Goal: Transaction & Acquisition: Download file/media

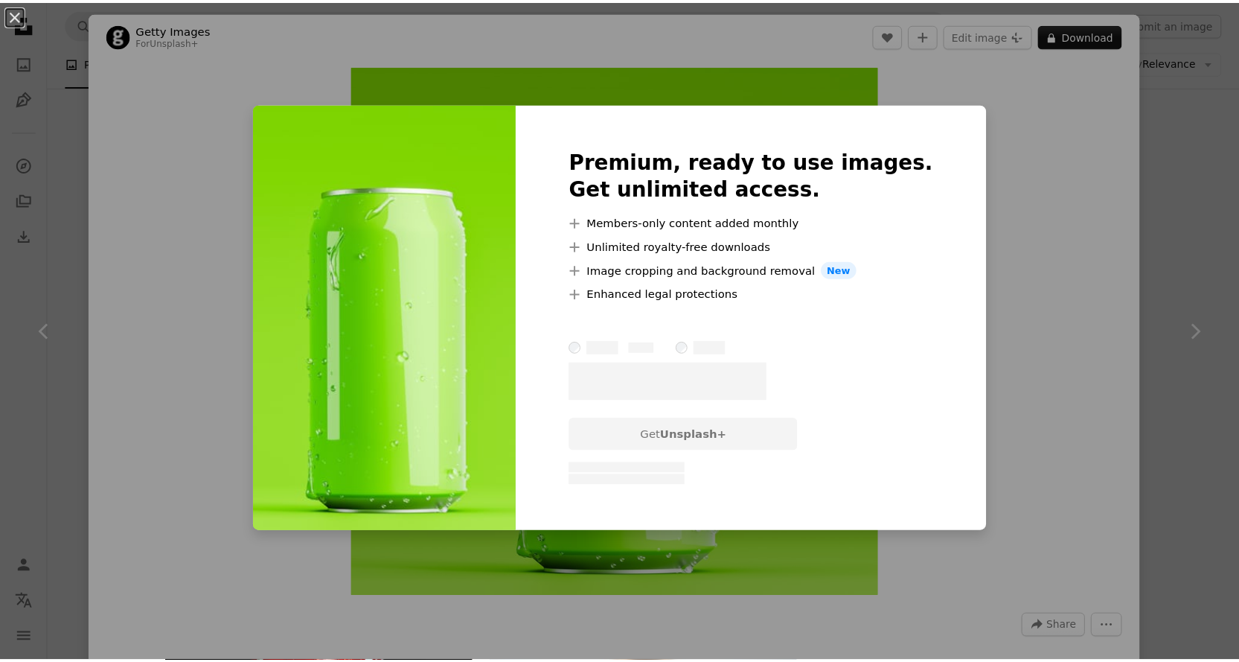
scroll to position [670, 0]
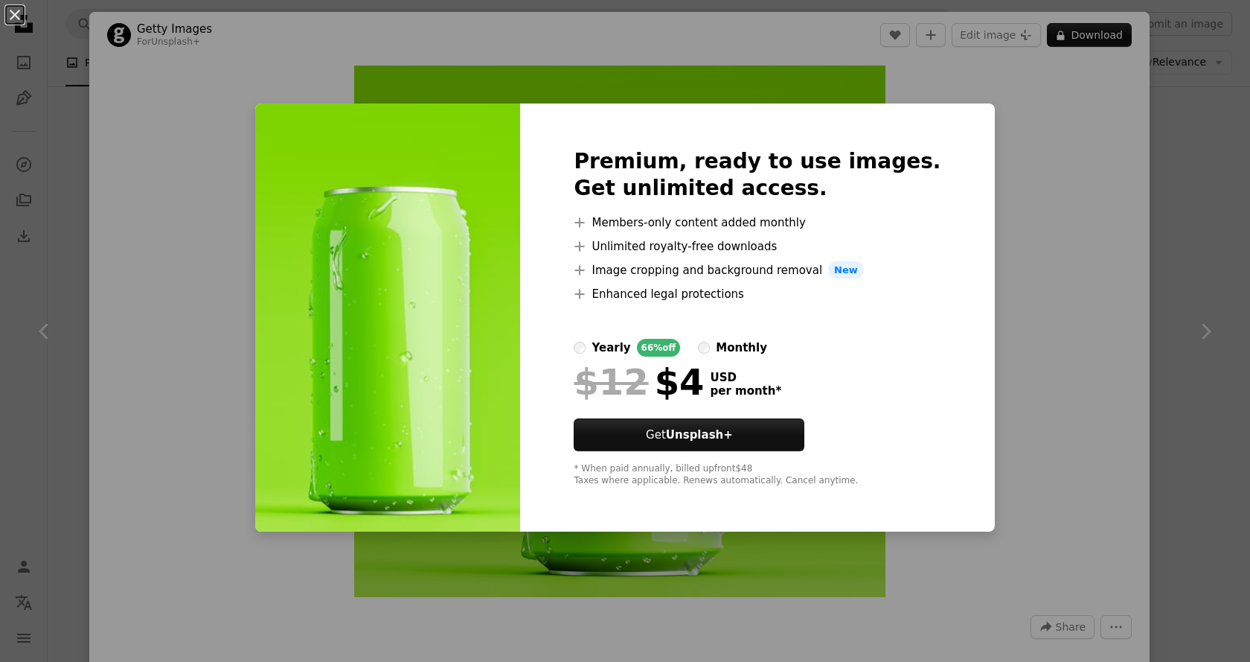
click at [1049, 214] on div "An X shape Premium, ready to use images. Get unlimited access. A plus sign Memb…" at bounding box center [625, 331] width 1250 height 662
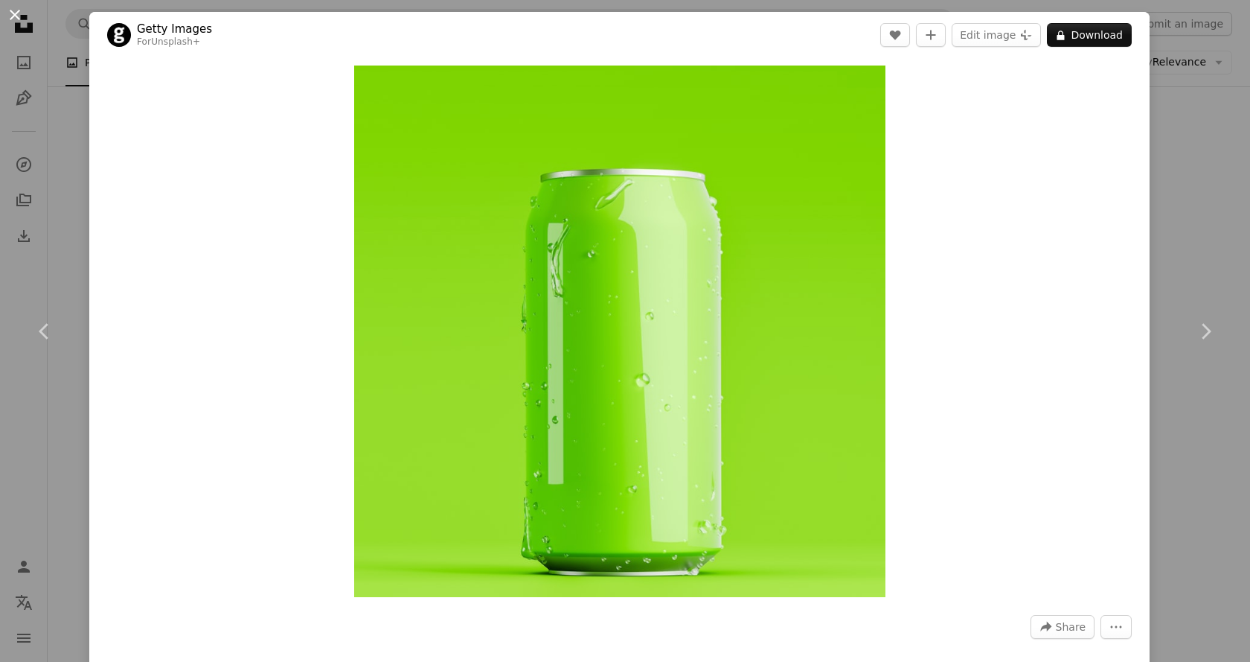
click at [14, 19] on button "An X shape" at bounding box center [15, 15] width 18 height 18
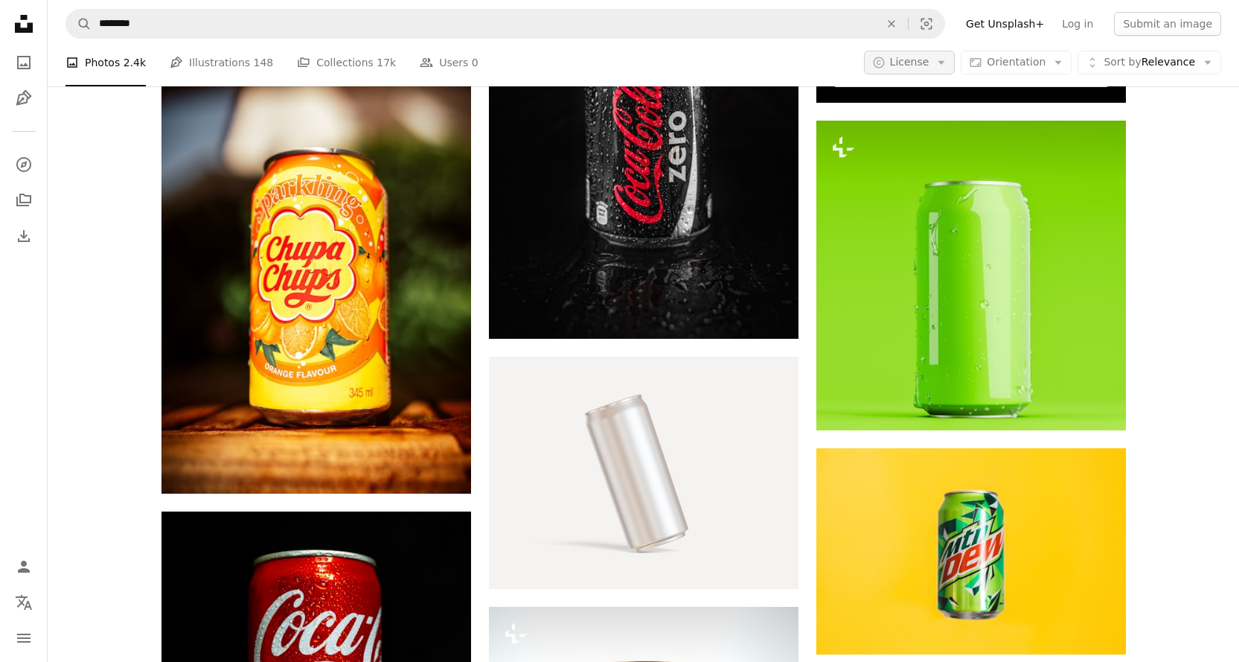
click at [945, 63] on icon "button" at bounding box center [941, 63] width 7 height 4
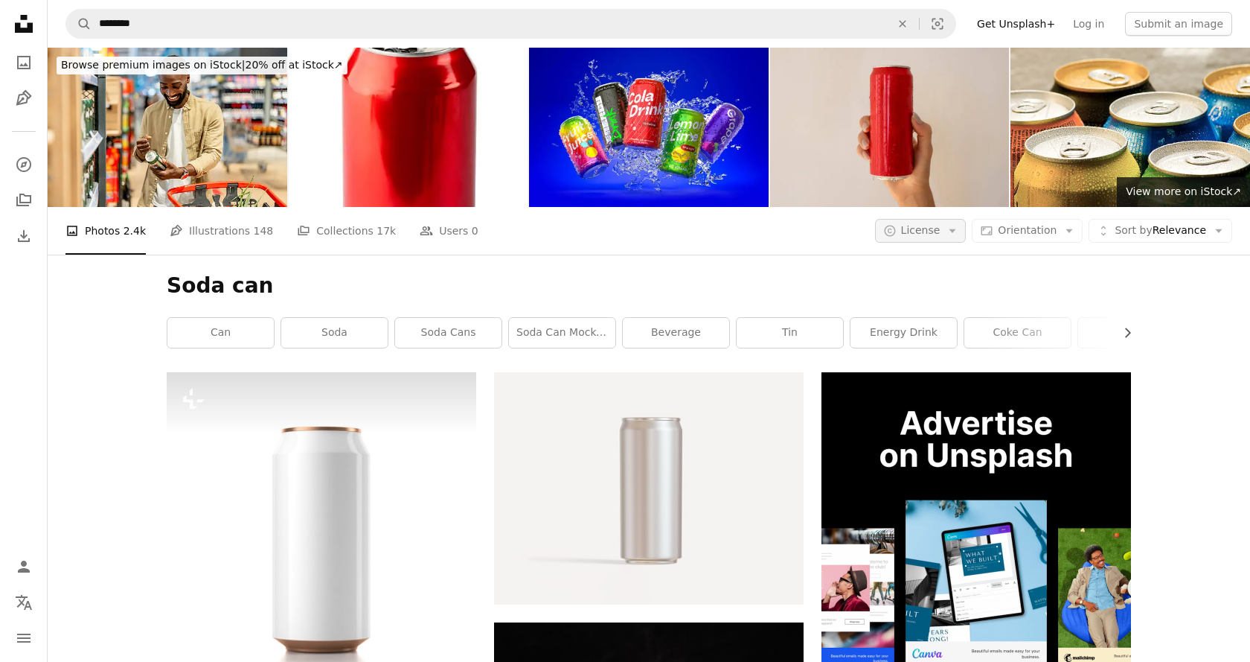
scroll to position [670, 0]
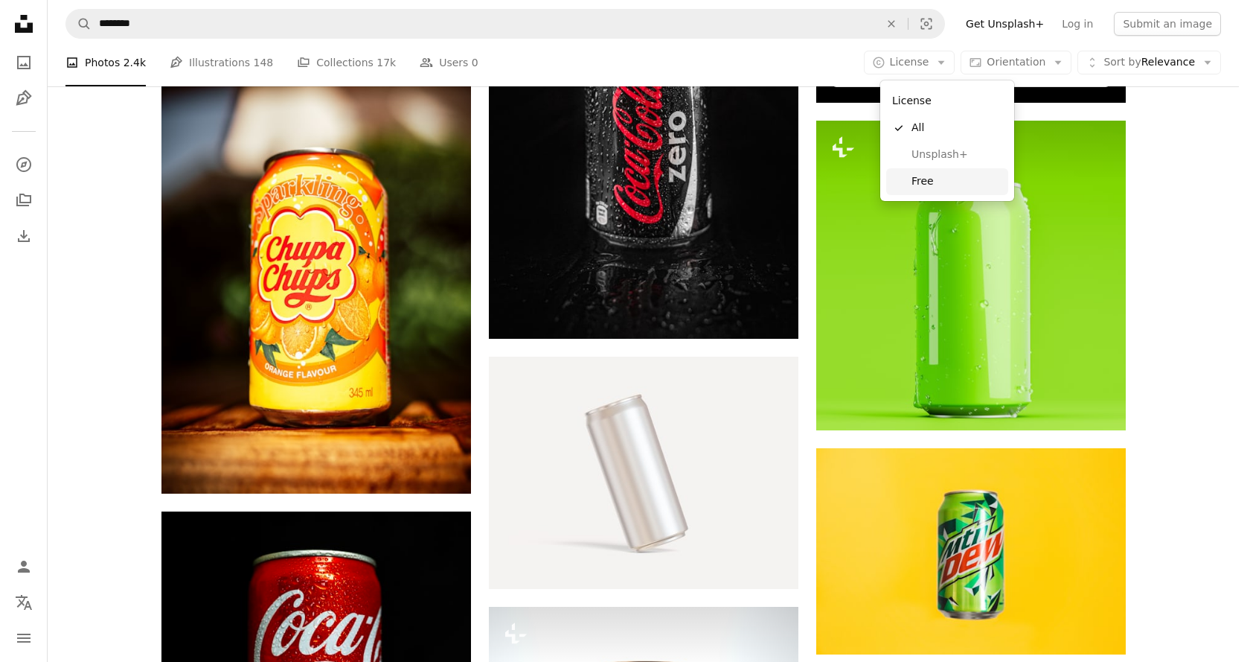
click at [917, 182] on span "Free" at bounding box center [957, 181] width 91 height 15
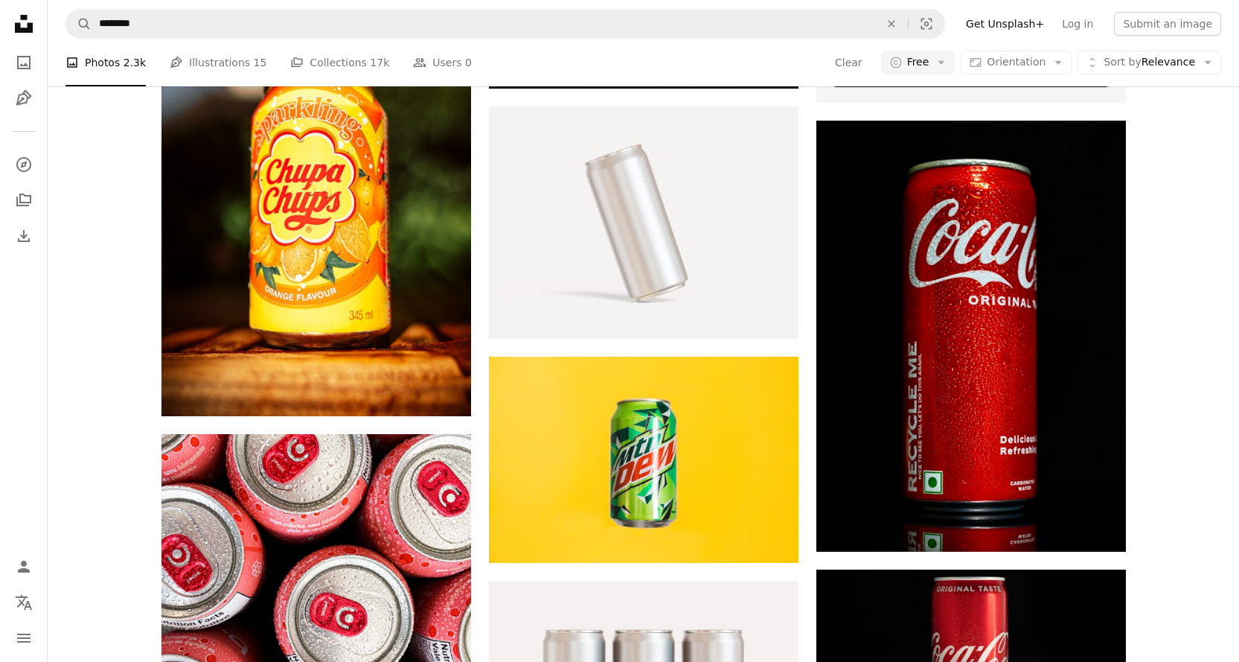
scroll to position [223, 0]
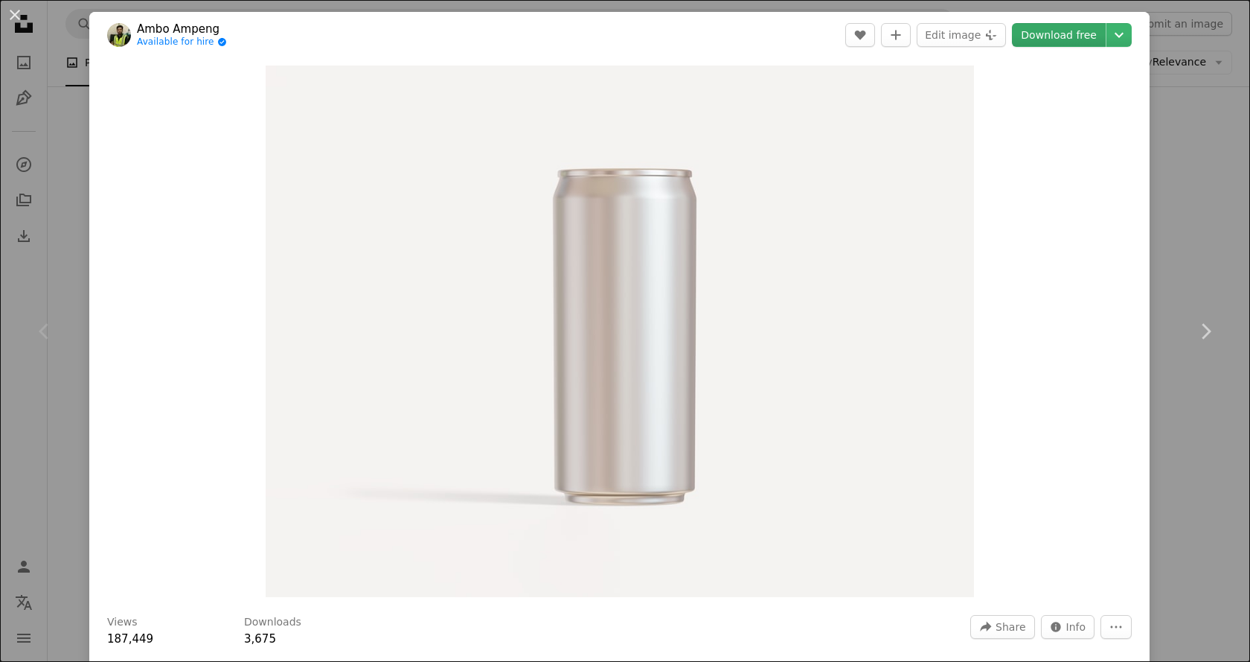
click at [1067, 40] on link "Download free" at bounding box center [1059, 35] width 94 height 24
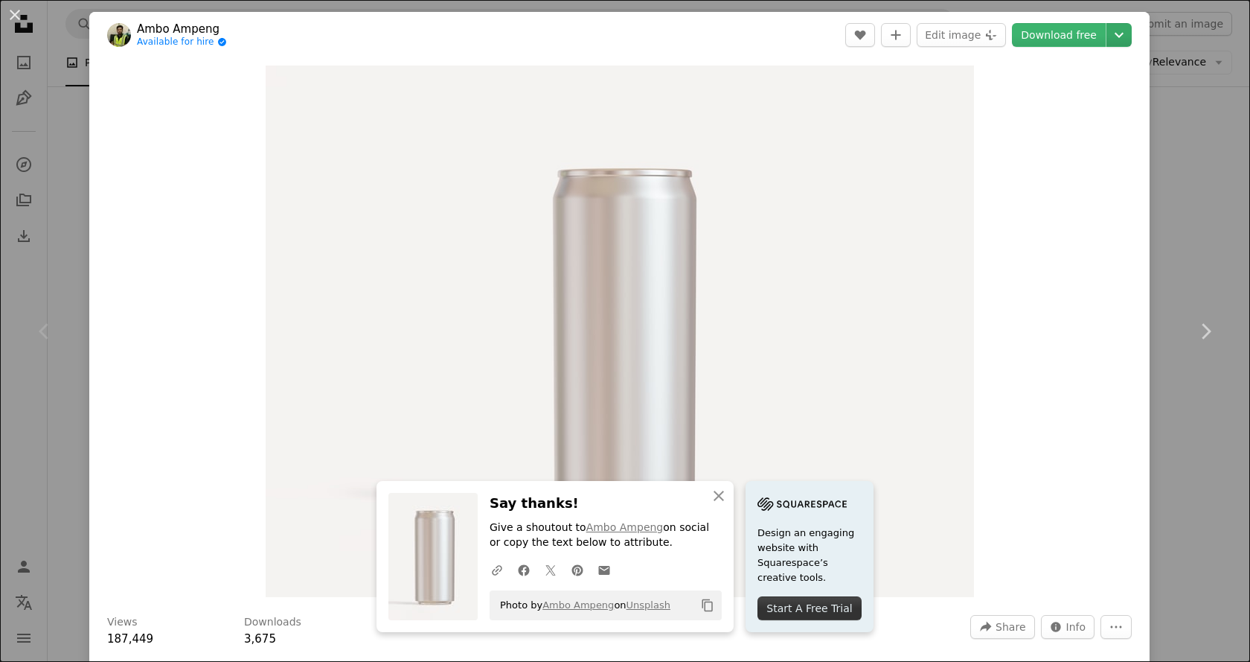
click at [1107, 33] on icon "Chevron down" at bounding box center [1119, 35] width 24 height 18
click at [1054, 95] on span "( 1920 x 1440 )" at bounding box center [1066, 98] width 74 height 12
click at [1150, 116] on div "An X shape Chevron left Chevron right Ambo Ampeng Available for hire A checkmar…" at bounding box center [625, 331] width 1250 height 662
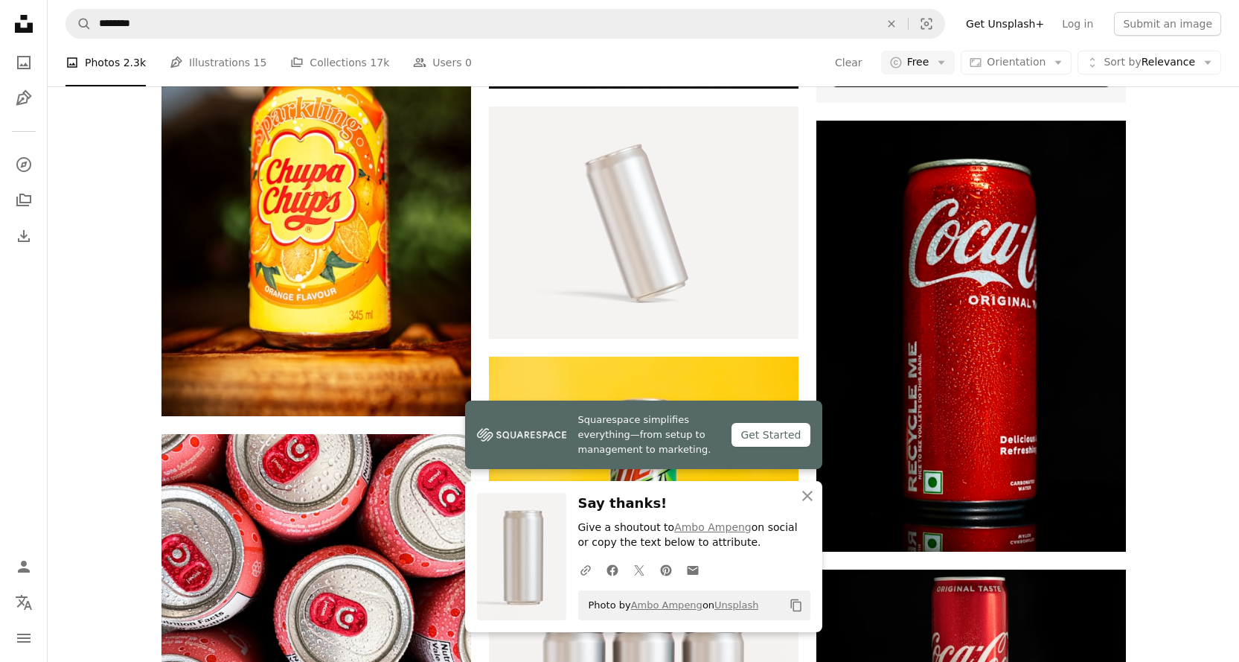
scroll to position [819, 0]
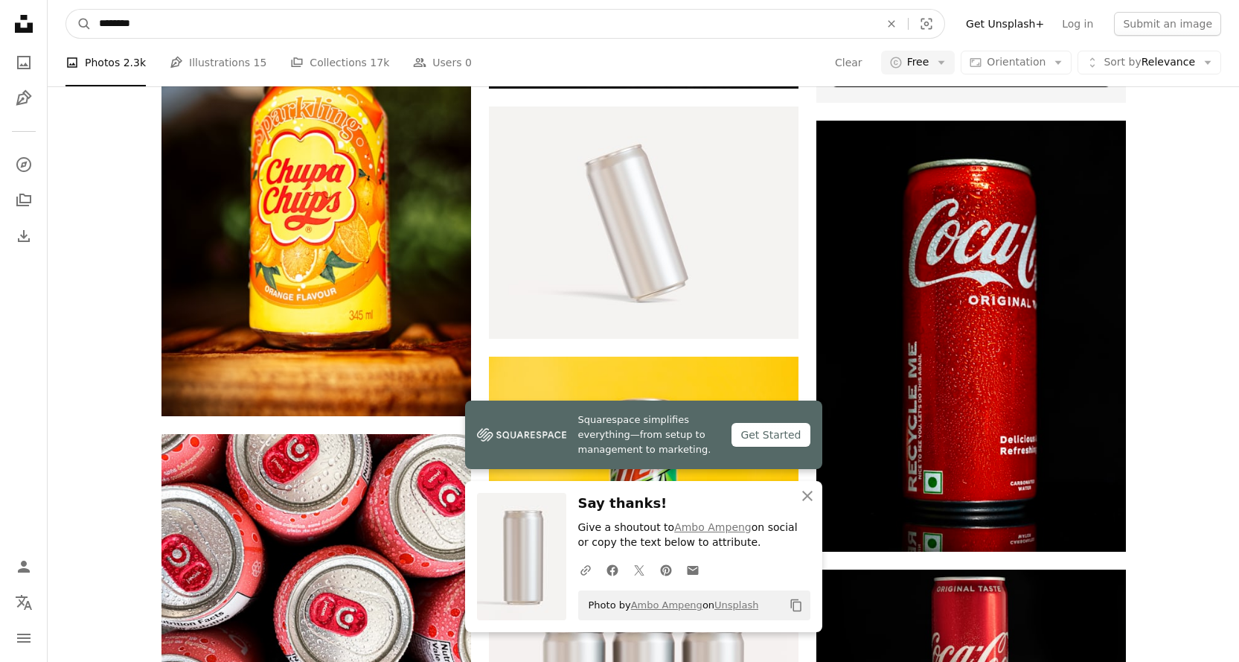
click at [190, 25] on input "********" at bounding box center [484, 24] width 784 height 28
click at [225, 18] on input "**********" at bounding box center [484, 24] width 784 height 28
type input "**********"
click at [66, 10] on button "A magnifying glass" at bounding box center [78, 24] width 25 height 28
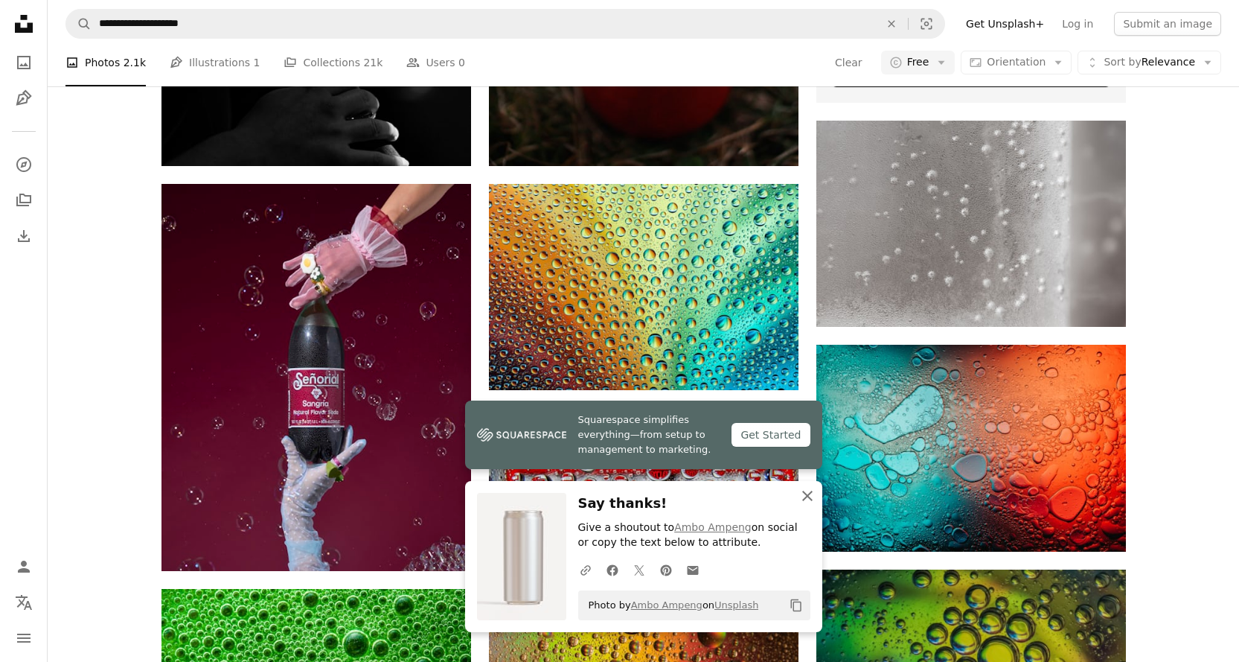
click at [810, 494] on icon "An X shape" at bounding box center [807, 496] width 18 height 18
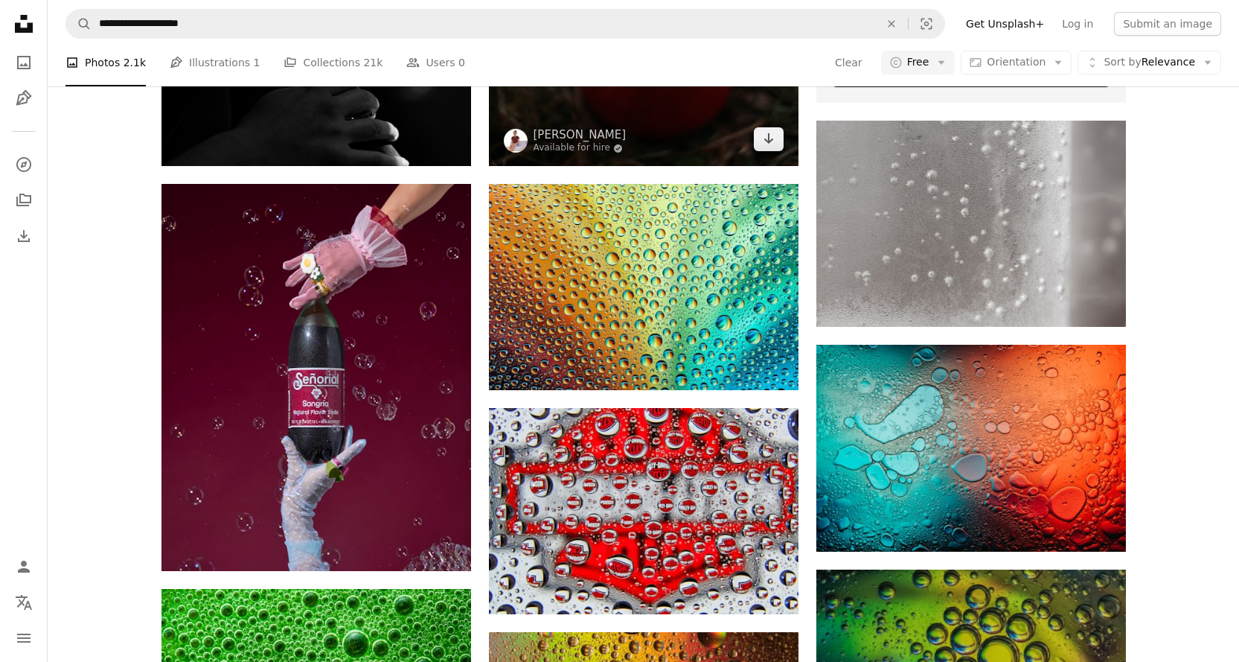
scroll to position [819, 0]
